Goal: Task Accomplishment & Management: Complete application form

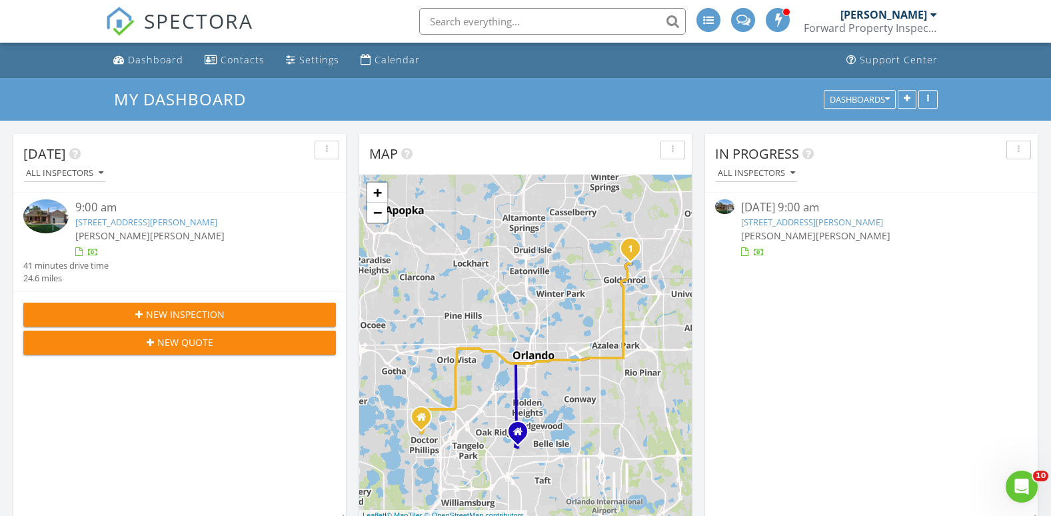
scroll to position [1234, 1072]
click at [160, 312] on span "New Inspection" at bounding box center [185, 314] width 79 height 14
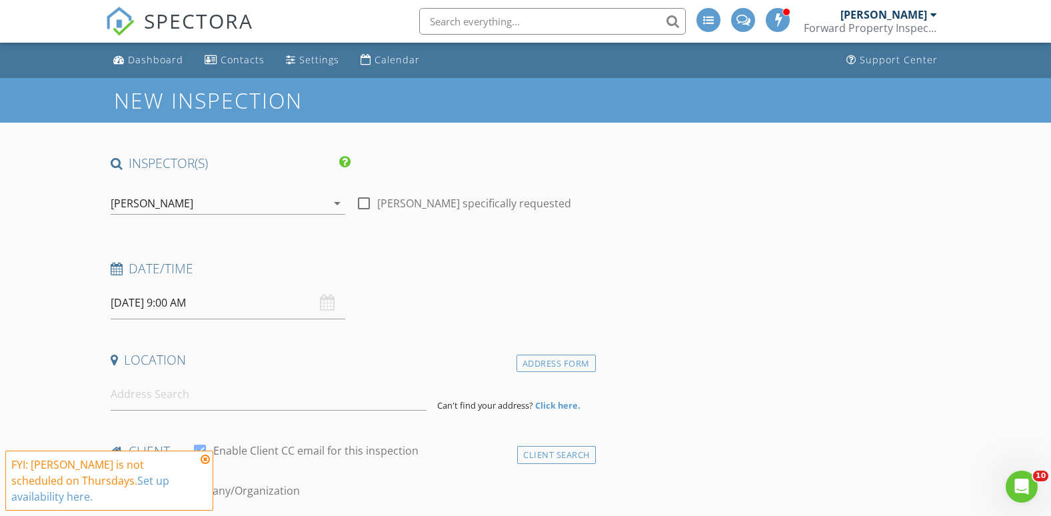
click at [337, 203] on icon "arrow_drop_down" at bounding box center [337, 203] width 16 height 16
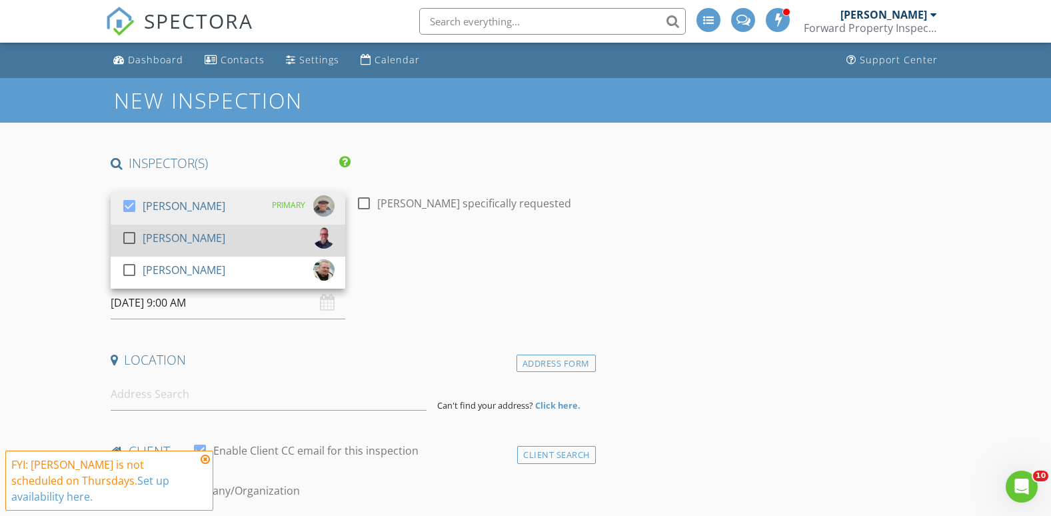
click at [133, 237] on div at bounding box center [129, 238] width 23 height 23
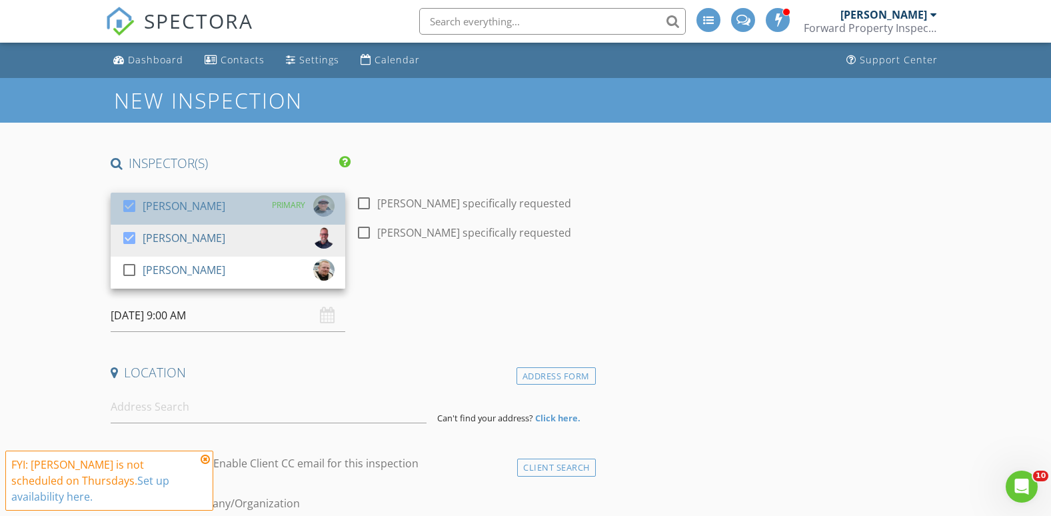
click at [247, 209] on div "check_box Patrick Cirio PRIMARY" at bounding box center [227, 208] width 213 height 27
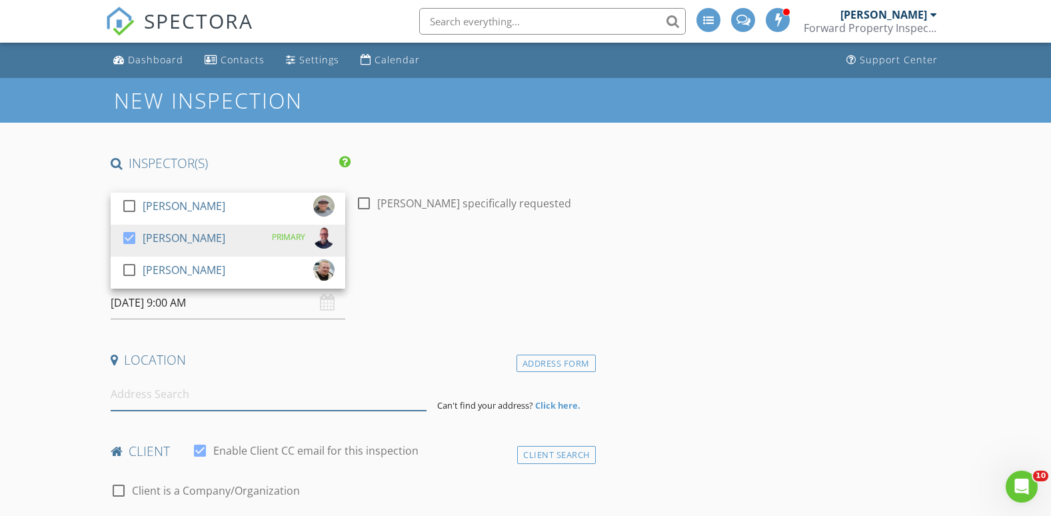
click at [192, 393] on input at bounding box center [269, 394] width 317 height 33
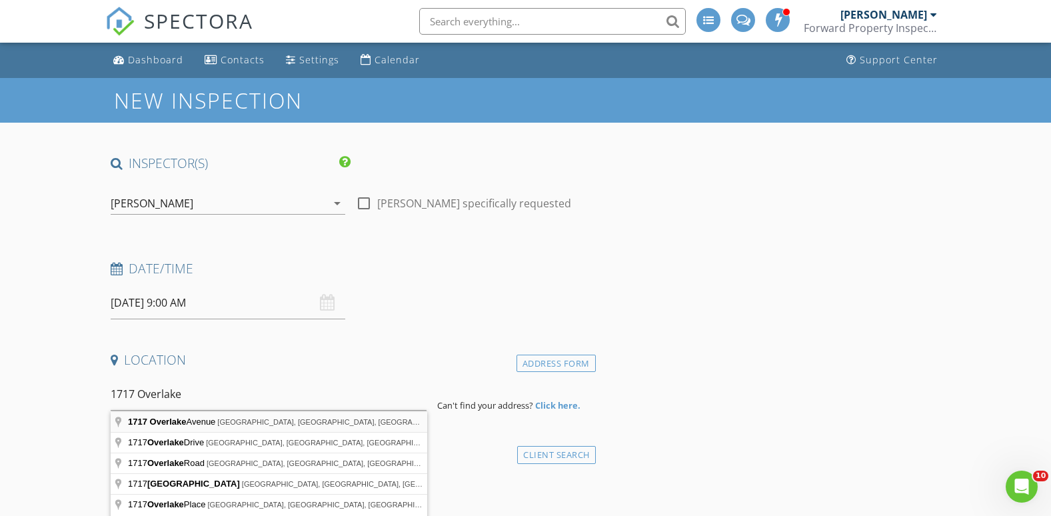
type input "1717 Overlake Avenue, Orlando, FL, USA"
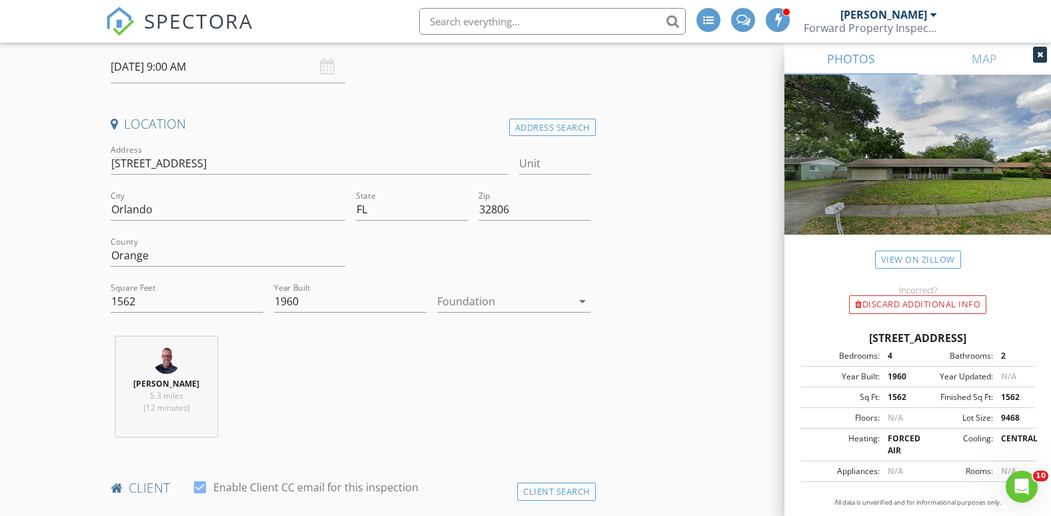
scroll to position [267, 0]
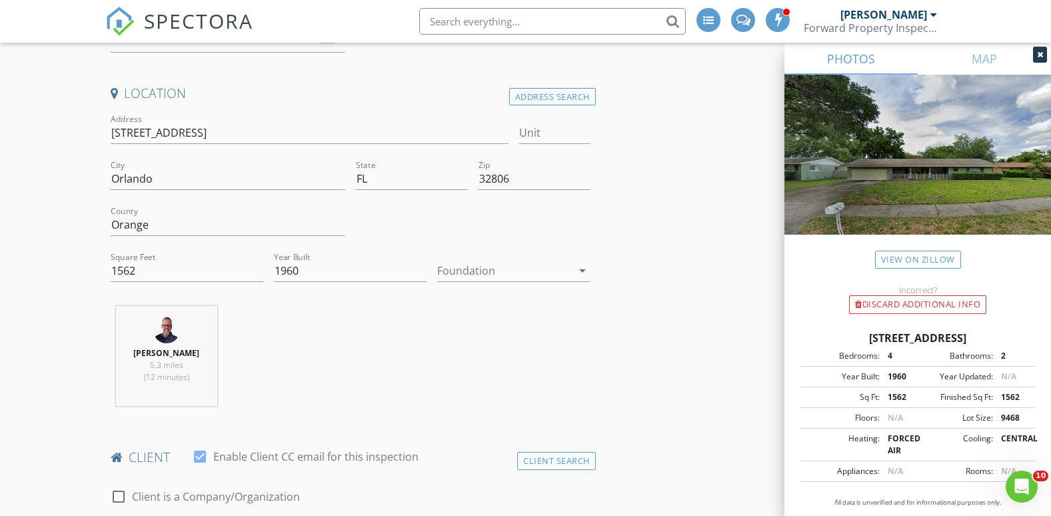
click at [581, 272] on icon "arrow_drop_down" at bounding box center [582, 271] width 16 height 16
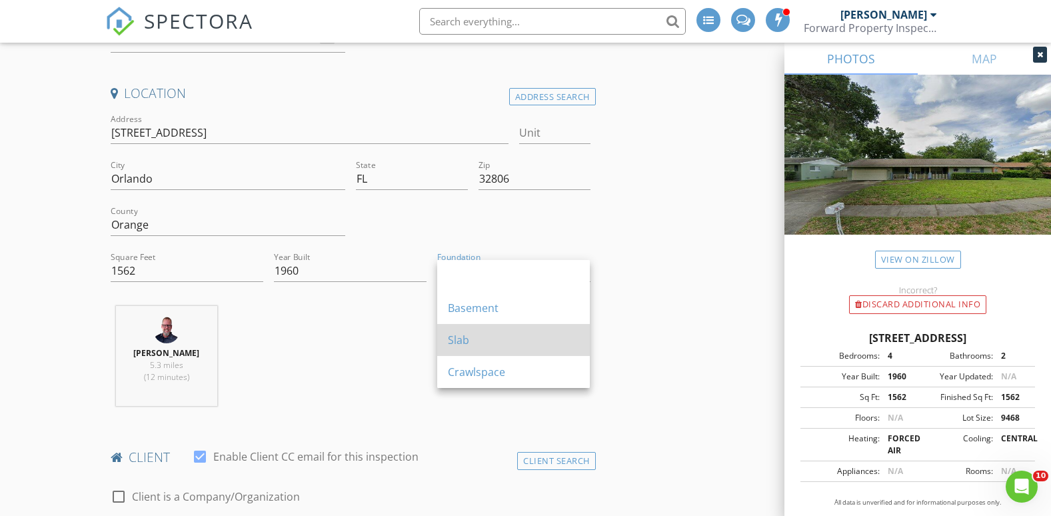
click at [461, 339] on div "Slab" at bounding box center [513, 340] width 131 height 16
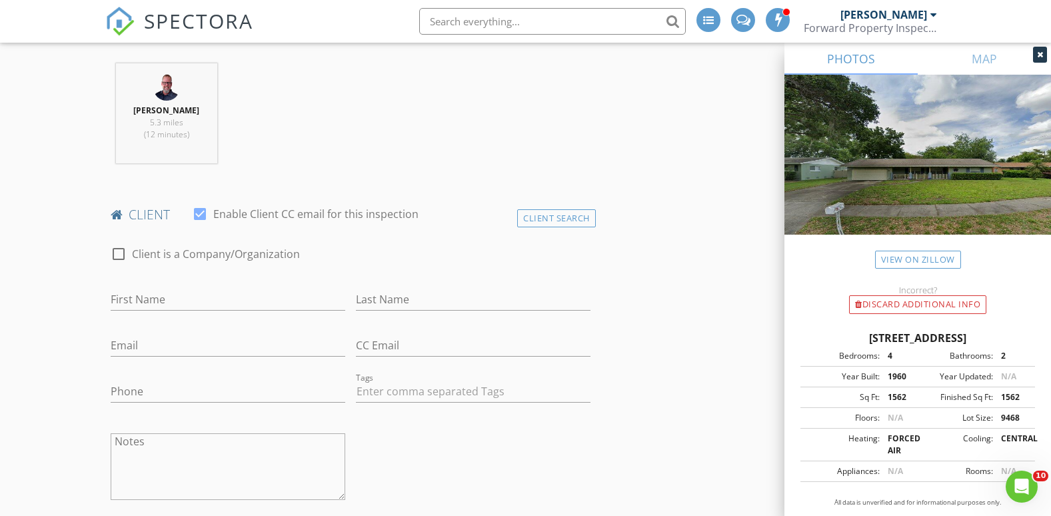
scroll to position [533, 0]
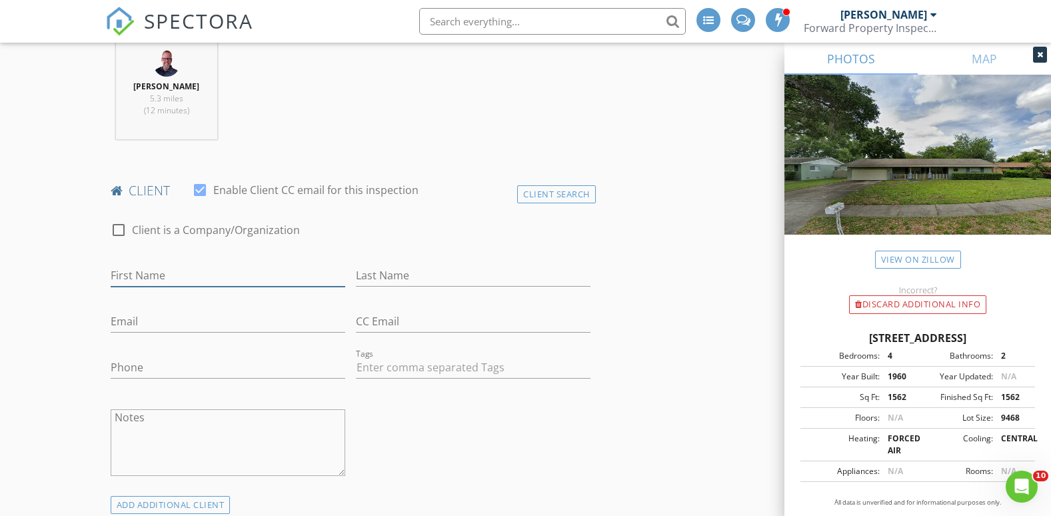
click at [158, 274] on input "First Name" at bounding box center [228, 276] width 235 height 22
type input "Beth"
drag, startPoint x: 156, startPoint y: 280, endPoint x: 91, endPoint y: 275, distance: 64.9
click at [548, 196] on div "Client Search" at bounding box center [556, 194] width 79 height 18
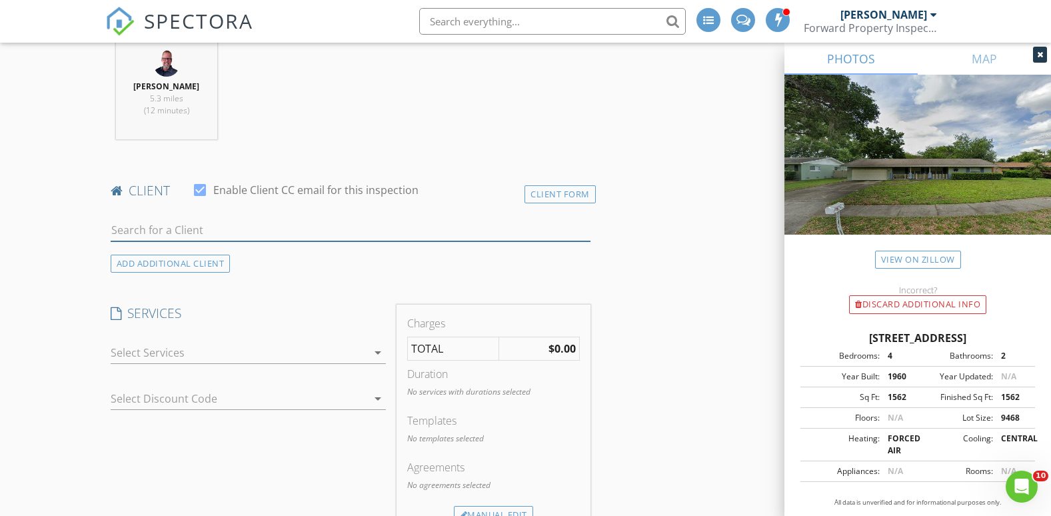
click at [175, 233] on input "text" at bounding box center [351, 230] width 480 height 22
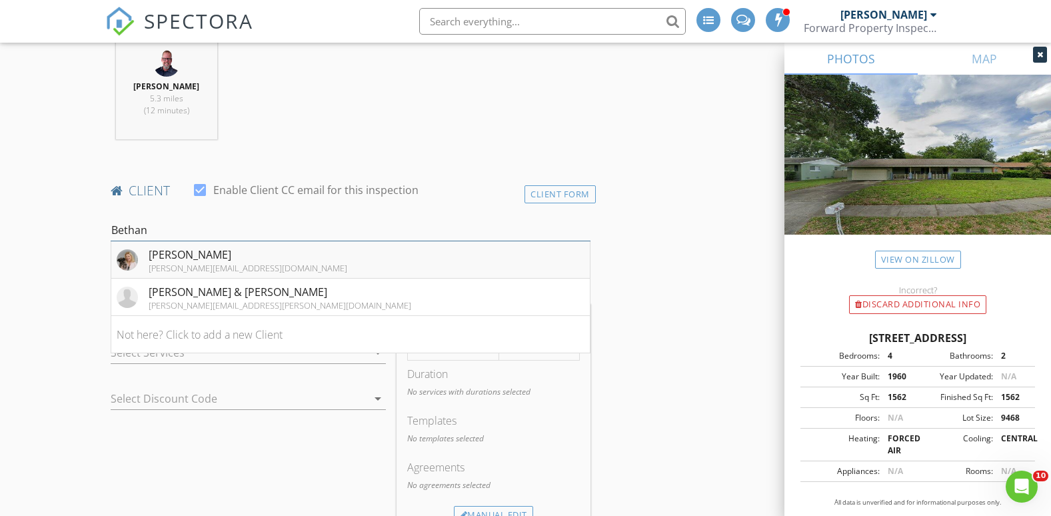
type input "Bethan"
click at [181, 263] on div "[PERSON_NAME][EMAIL_ADDRESS][DOMAIN_NAME]" at bounding box center [248, 268] width 199 height 11
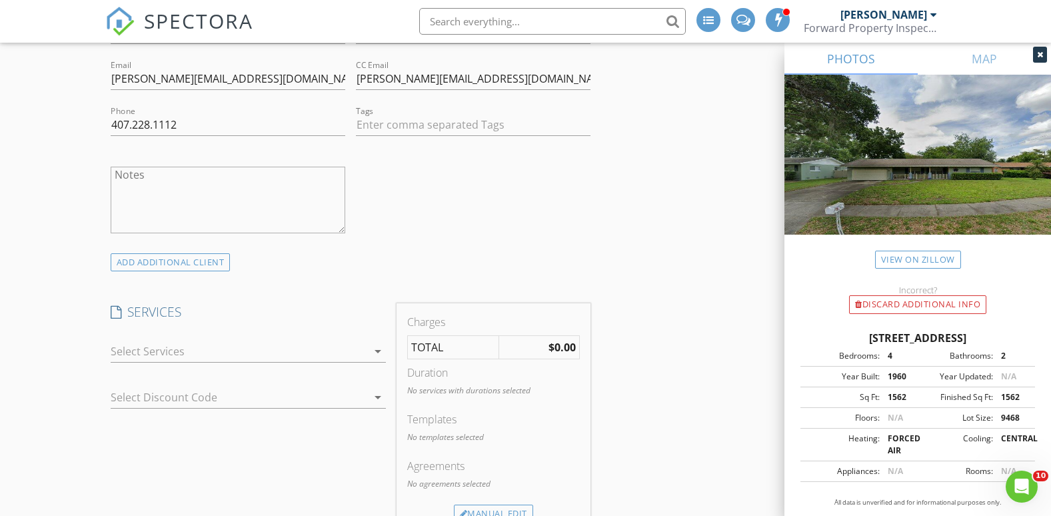
scroll to position [800, 0]
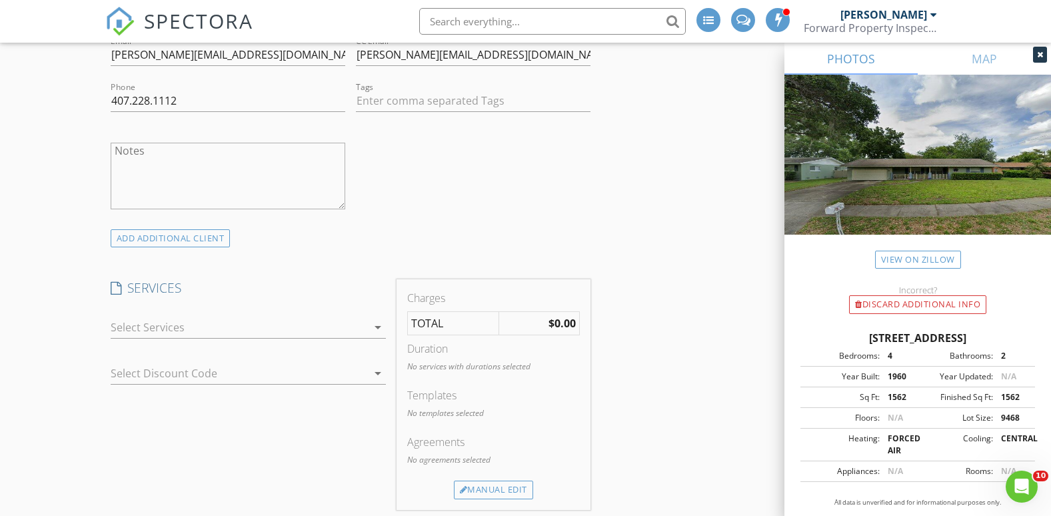
click at [380, 326] on icon "arrow_drop_down" at bounding box center [378, 327] width 16 height 16
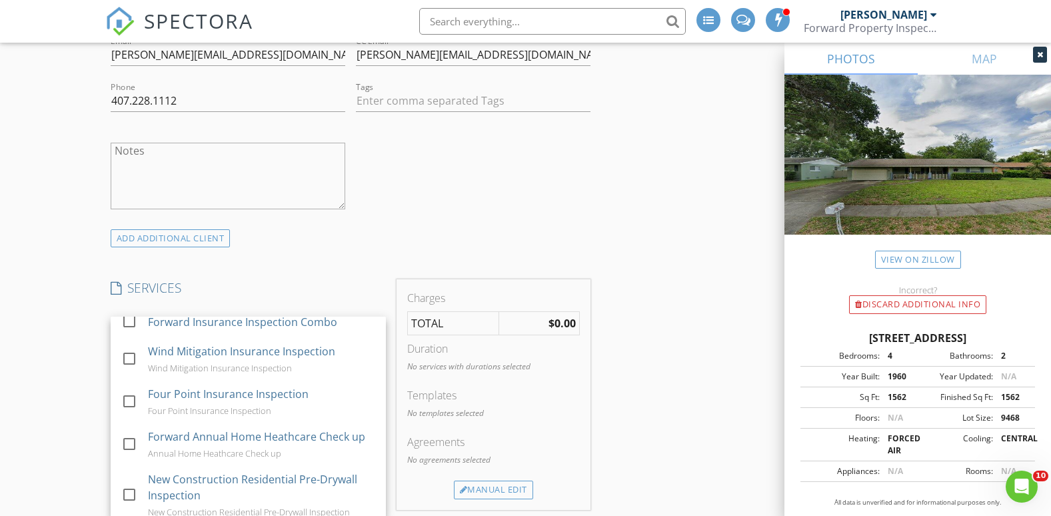
scroll to position [267, 0]
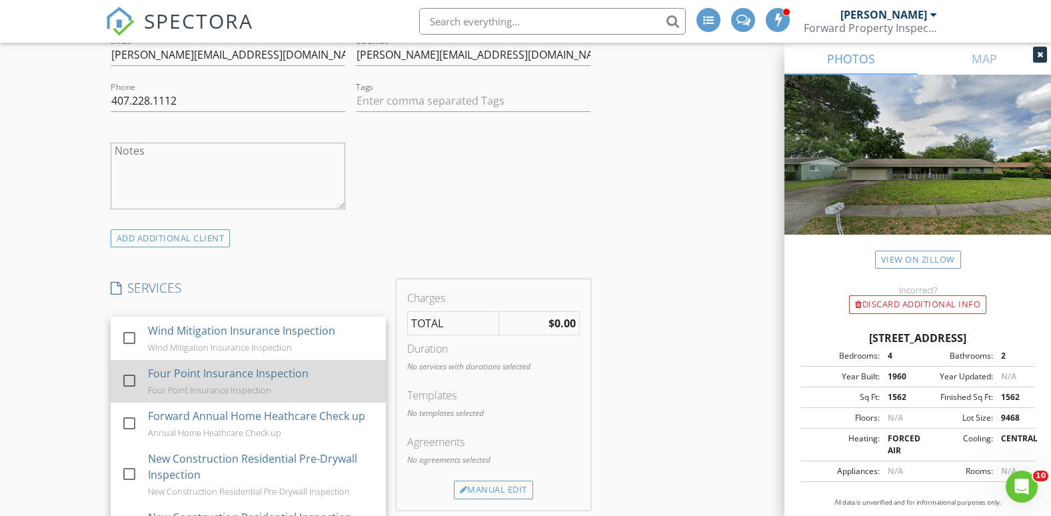
click at [133, 377] on div at bounding box center [129, 380] width 23 height 23
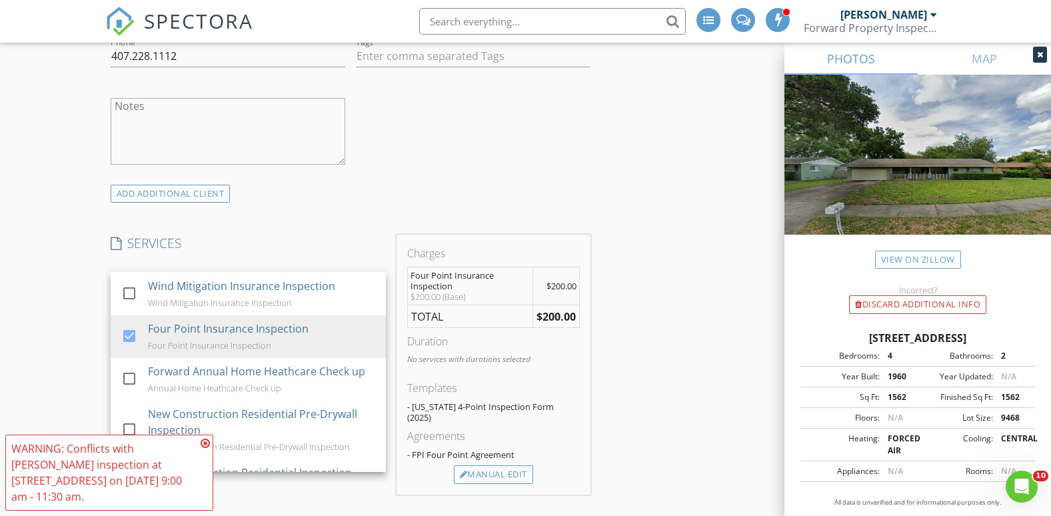
scroll to position [933, 0]
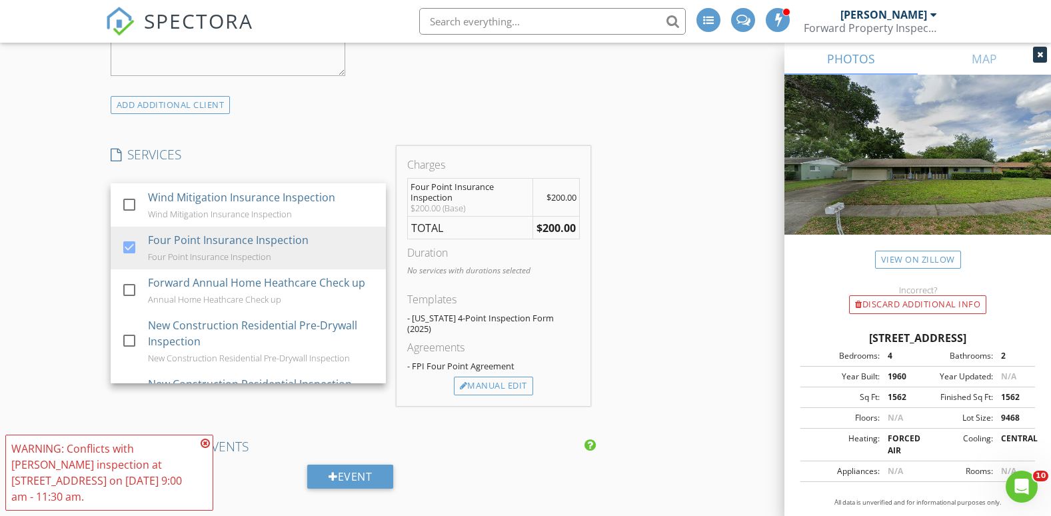
click at [203, 446] on icon at bounding box center [205, 443] width 9 height 11
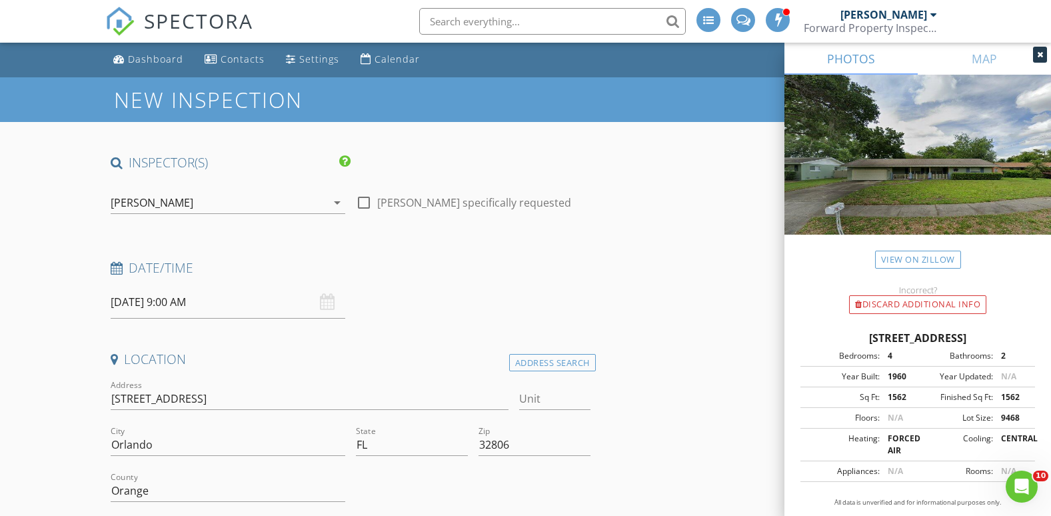
scroll to position [0, 0]
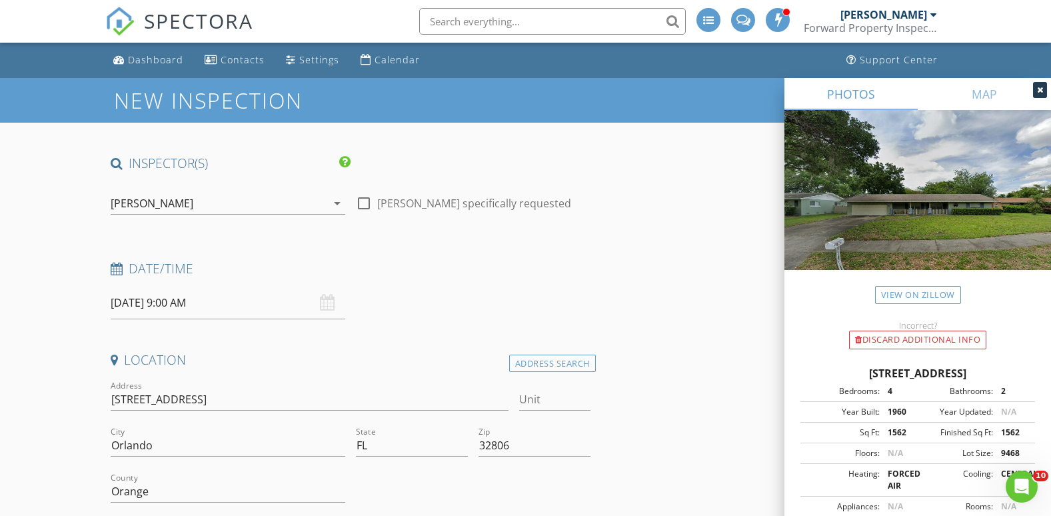
click at [329, 307] on div "08/28/2025 9:00 AM" at bounding box center [228, 303] width 235 height 33
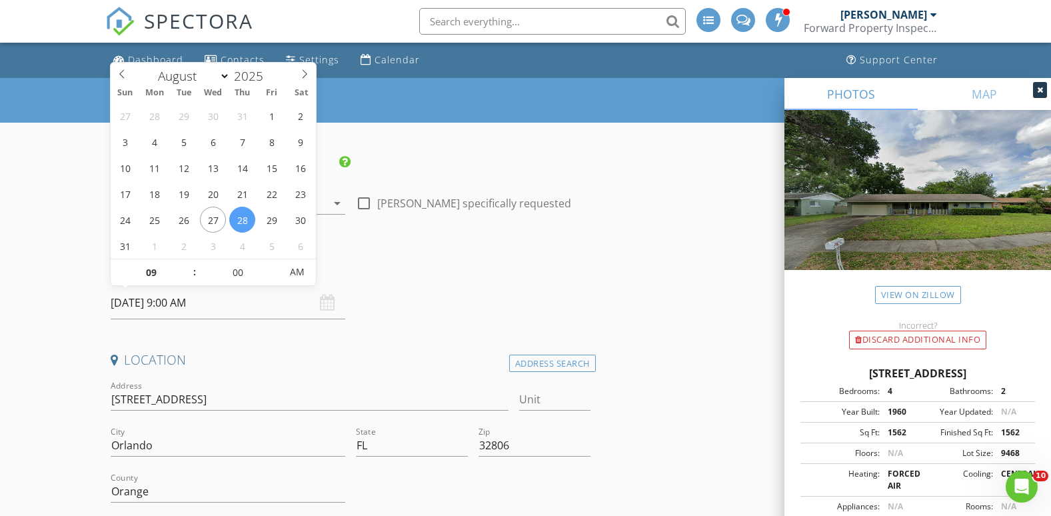
click at [211, 305] on input "08/28/2025 9:00 AM" at bounding box center [228, 303] width 235 height 33
type input "08/27/2025 9:00 AM"
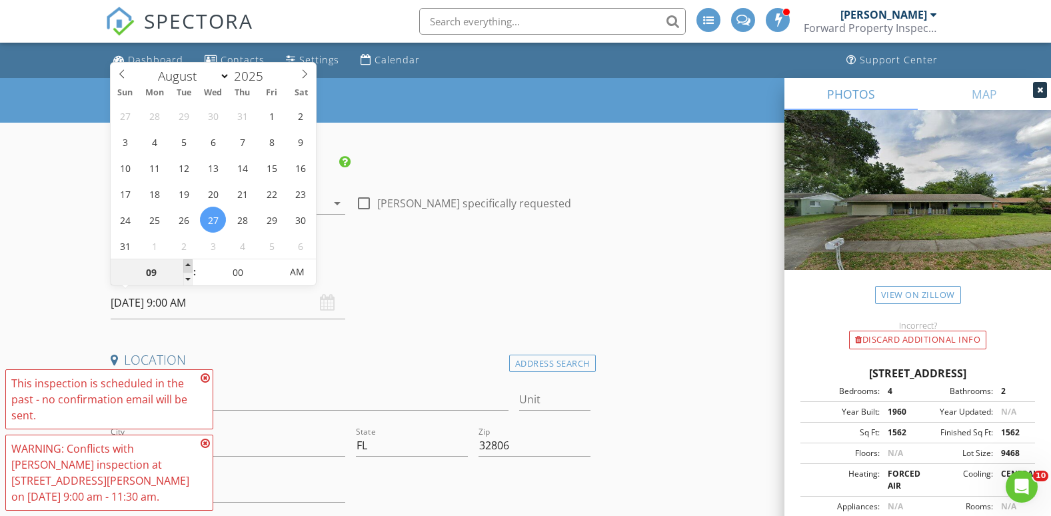
type input "10"
type input "08/27/2025 10:00 AM"
click at [187, 265] on span at bounding box center [187, 265] width 9 height 13
type input "11"
type input "08/27/2025 11:00 AM"
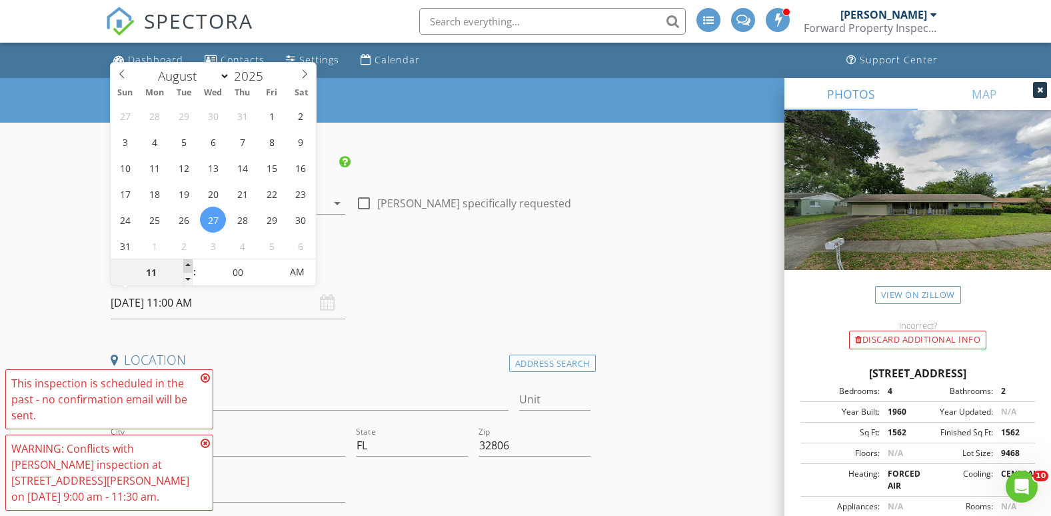
click at [187, 265] on span at bounding box center [187, 265] width 9 height 13
type input "12"
type input "08/27/2025 12:00 PM"
click at [187, 265] on span at bounding box center [187, 265] width 9 height 13
type input "01"
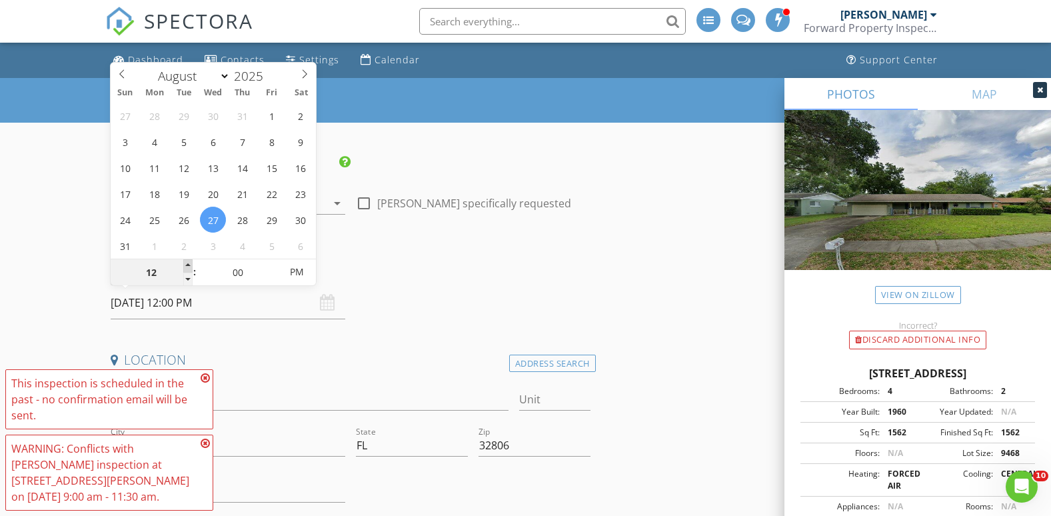
type input "08/27/2025 1:00 PM"
click at [187, 265] on span at bounding box center [187, 265] width 9 height 13
type input "02"
type input "08/27/2025 2:00 PM"
click at [187, 265] on span at bounding box center [187, 265] width 9 height 13
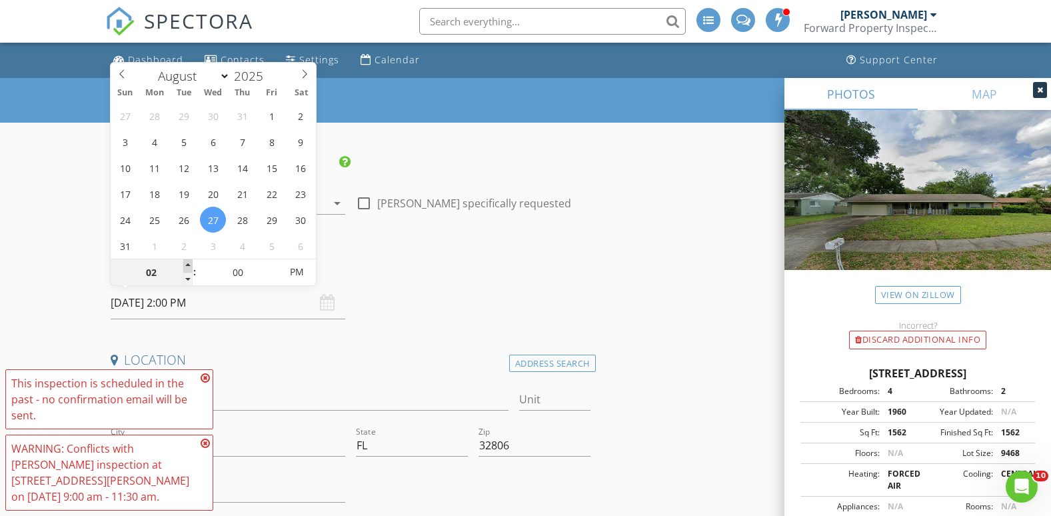
type input "03"
type input "08/27/2025 3:00 PM"
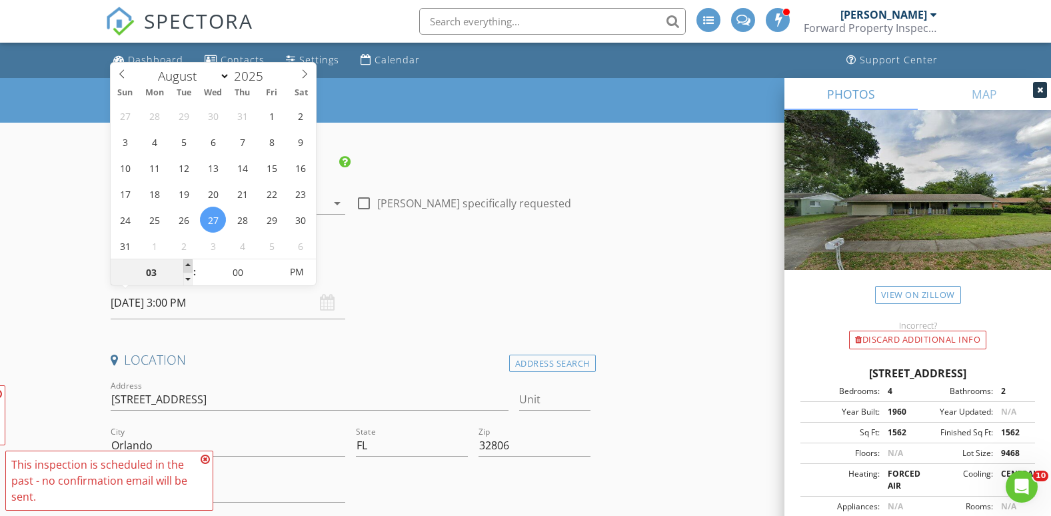
click at [187, 265] on span at bounding box center [187, 265] width 9 height 13
type input "04"
type input "[DATE] 4:00 PM"
click at [187, 265] on span at bounding box center [187, 265] width 9 height 13
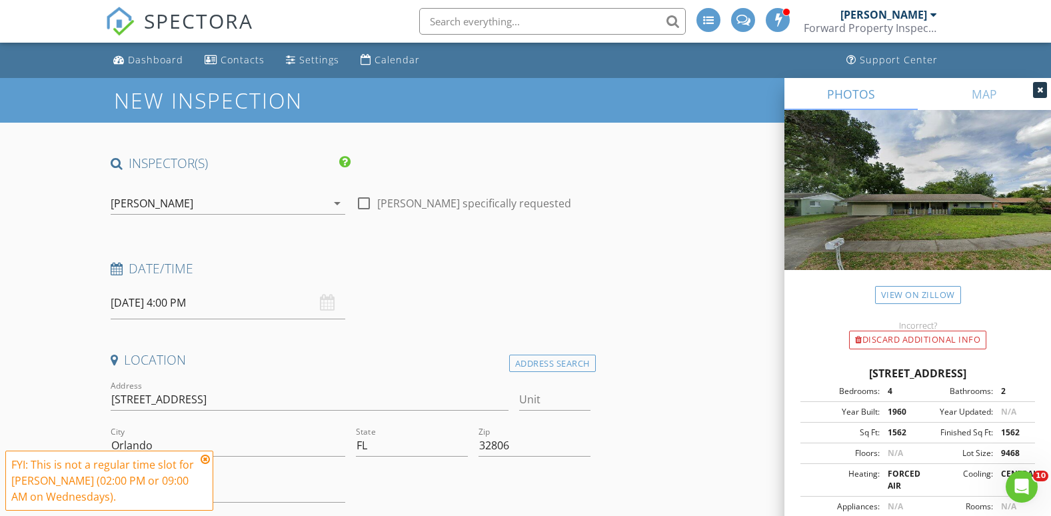
click at [207, 460] on icon at bounding box center [205, 459] width 9 height 11
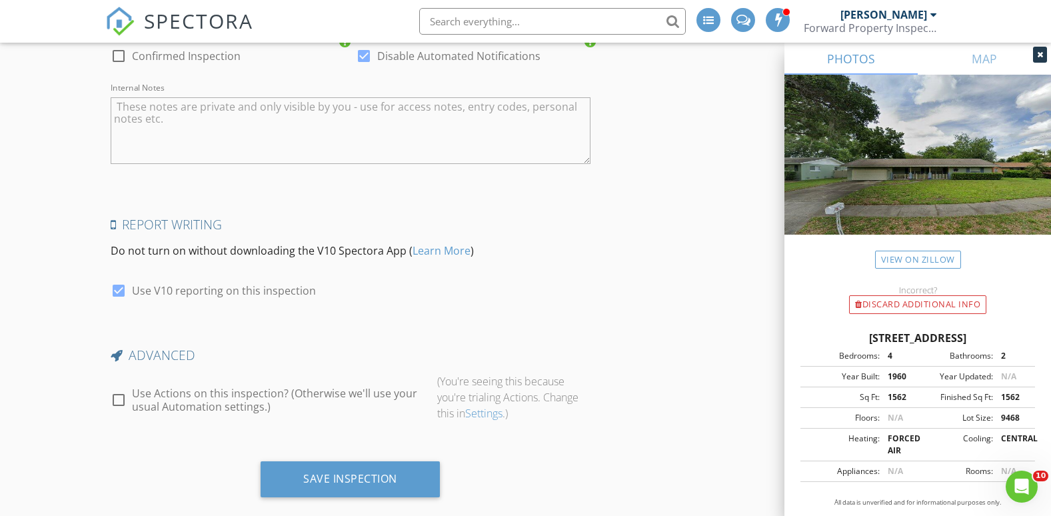
scroll to position [2050, 0]
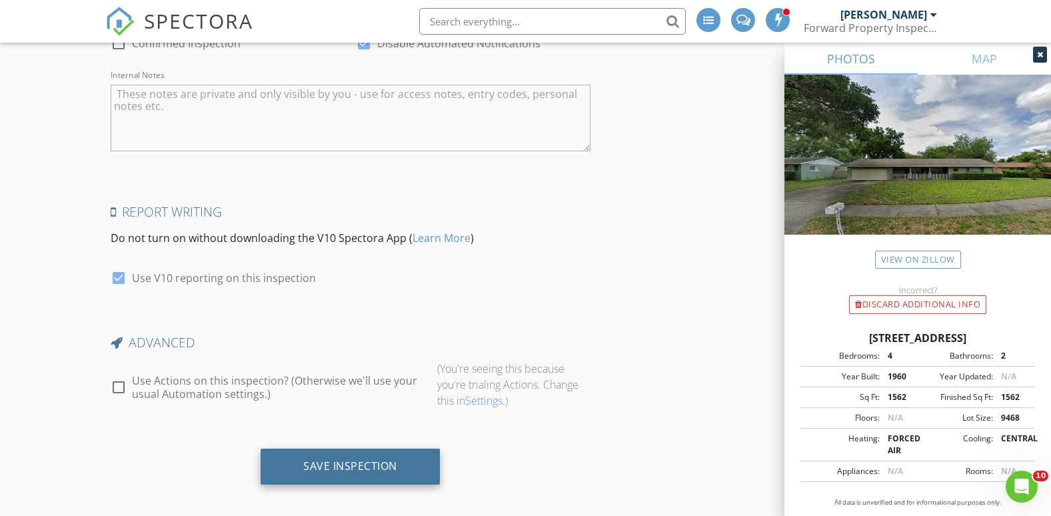
click at [336, 459] on div "Save Inspection" at bounding box center [350, 465] width 94 height 13
